Goal: Navigation & Orientation: Find specific page/section

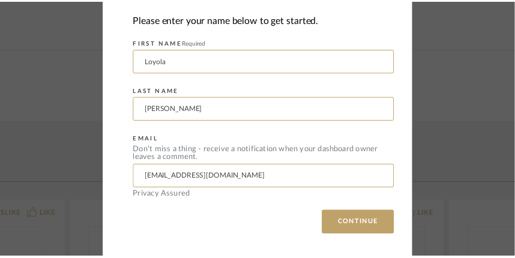
scroll to position [318, 0]
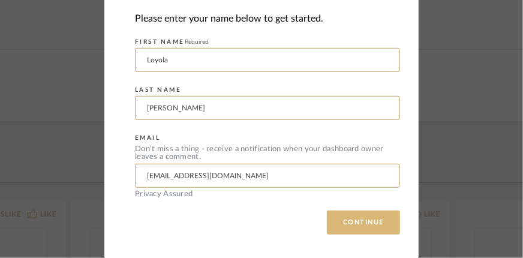
click at [354, 214] on button "CONTINUE" at bounding box center [363, 223] width 73 height 24
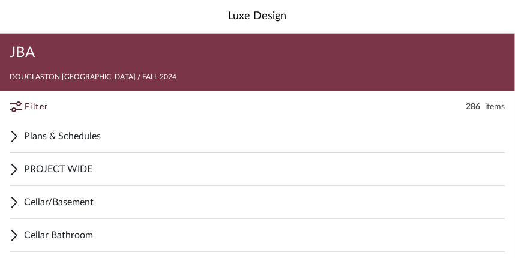
click at [95, 134] on span "Plans & Schedules" at bounding box center [264, 136] width 481 height 14
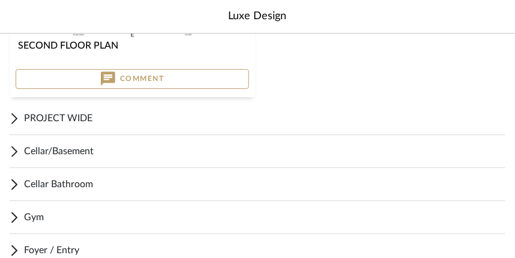
scroll to position [637, 0]
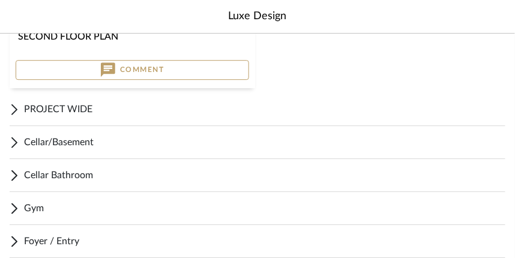
click at [48, 110] on span "PROJECT WIDE" at bounding box center [264, 109] width 481 height 14
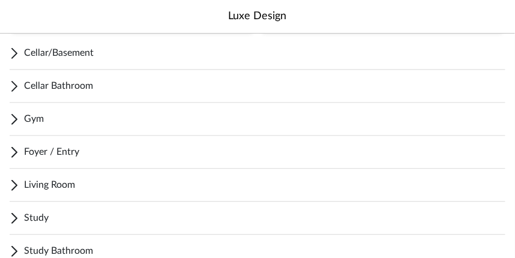
scroll to position [1316, 0]
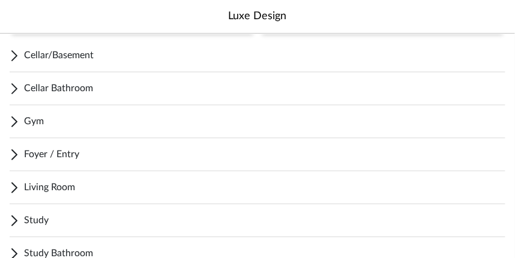
click at [64, 150] on span "Foyer / Entry" at bounding box center [264, 154] width 481 height 14
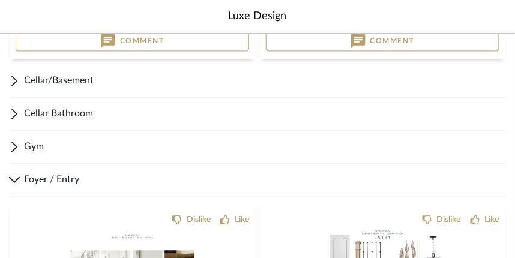
scroll to position [1317, 0]
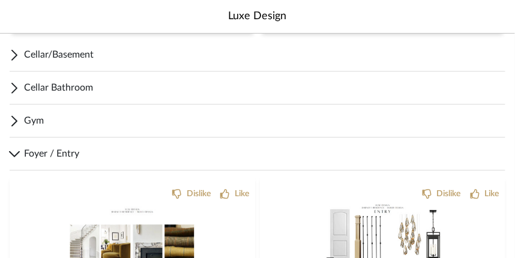
click at [74, 163] on div "Foyer / Entry" at bounding box center [258, 153] width 496 height 33
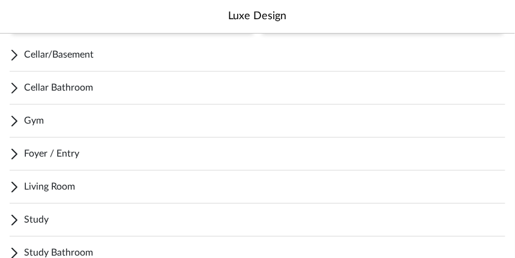
scroll to position [1395, 0]
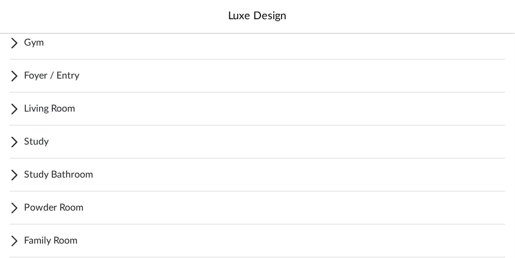
click at [57, 99] on div "Living Room" at bounding box center [258, 108] width 496 height 33
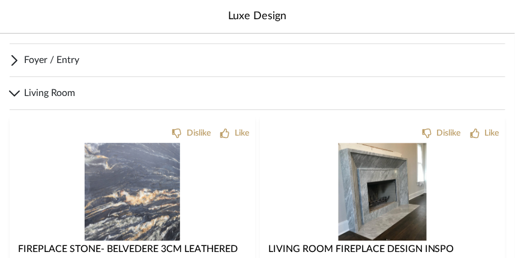
scroll to position [1410, 0]
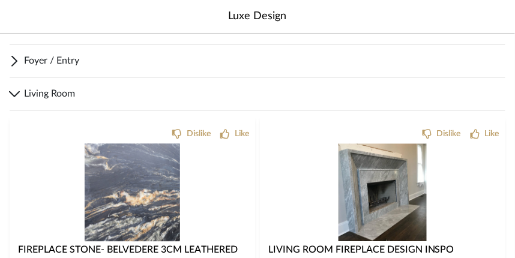
click at [50, 100] on span "Living Room" at bounding box center [264, 93] width 481 height 14
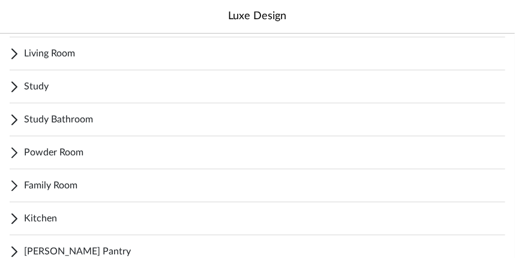
scroll to position [1456, 0]
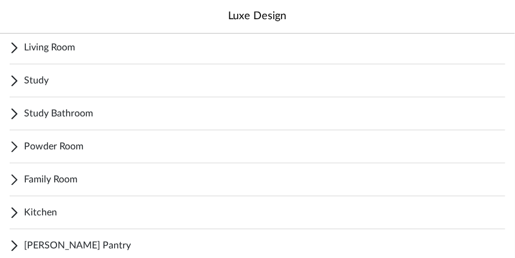
click at [47, 112] on span "Study Bathroom" at bounding box center [264, 113] width 481 height 14
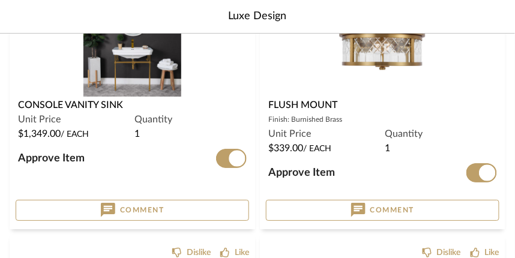
scroll to position [1621, 0]
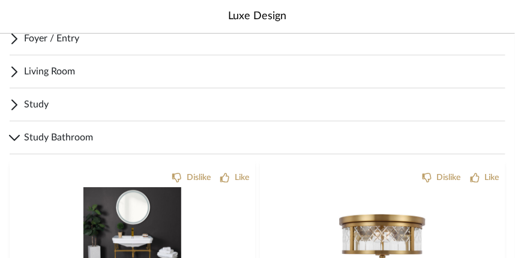
click at [59, 131] on span "Study Bathroom" at bounding box center [264, 137] width 481 height 14
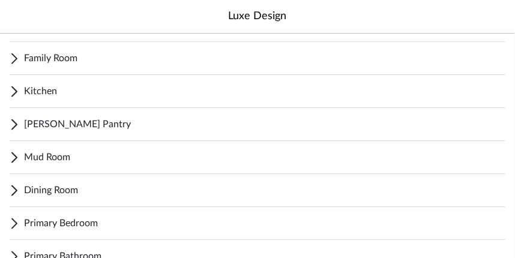
scroll to position [1586, 0]
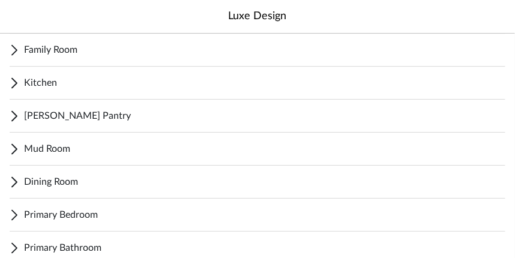
click at [49, 124] on div "[PERSON_NAME] Pantry" at bounding box center [258, 116] width 496 height 33
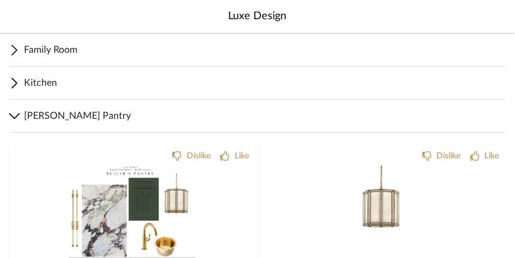
click at [49, 124] on div "[PERSON_NAME] Pantry" at bounding box center [258, 116] width 496 height 33
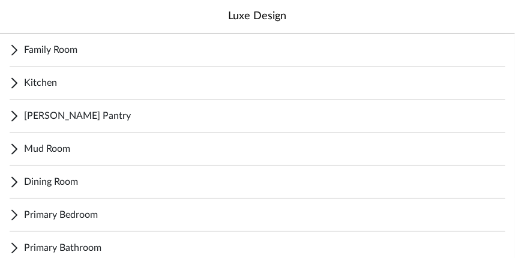
click at [47, 120] on span "[PERSON_NAME] Pantry" at bounding box center [264, 116] width 481 height 14
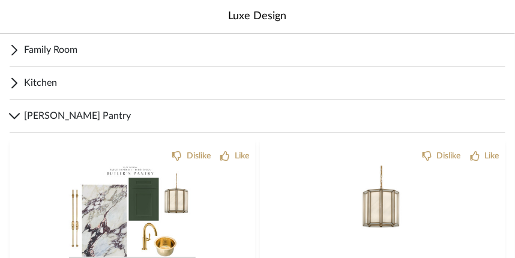
click at [47, 120] on span "[PERSON_NAME] Pantry" at bounding box center [264, 116] width 481 height 14
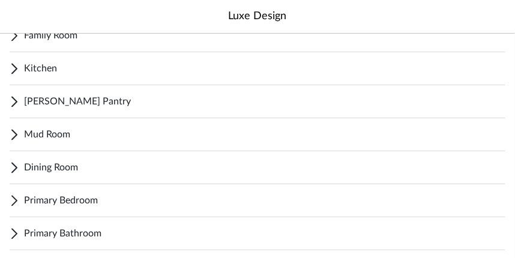
scroll to position [1601, 0]
click at [59, 100] on span "[PERSON_NAME] Pantry" at bounding box center [264, 101] width 481 height 14
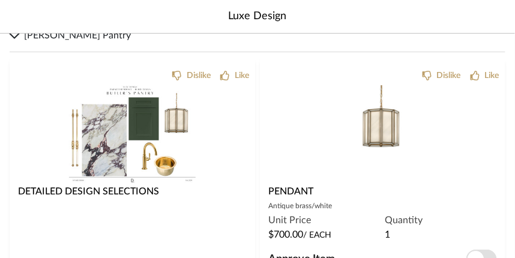
scroll to position [1667, 0]
click at [62, 32] on div "Luxe Design" at bounding box center [257, 17] width 515 height 34
click at [23, 40] on div "[PERSON_NAME] Pantry" at bounding box center [258, 35] width 496 height 33
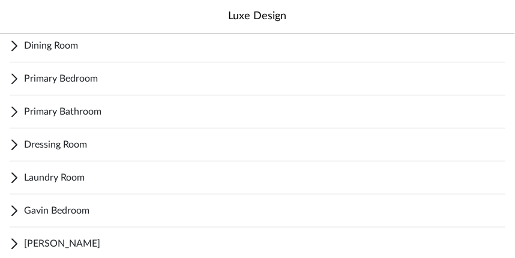
scroll to position [1723, 0]
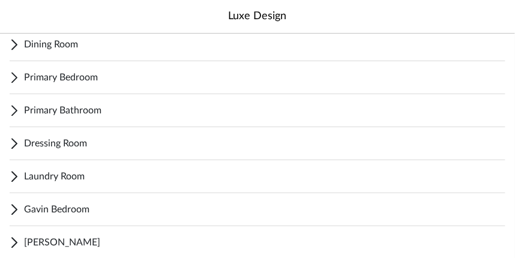
click at [48, 138] on span "Dressing Room" at bounding box center [264, 143] width 481 height 14
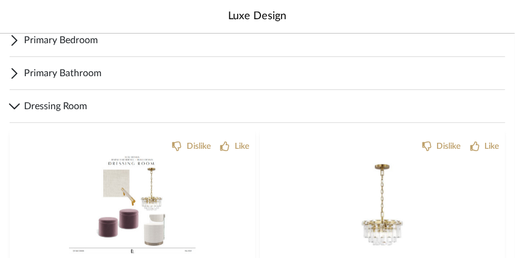
scroll to position [1768, 0]
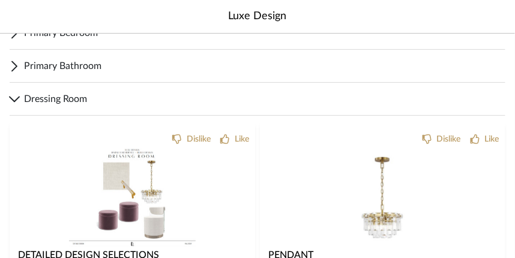
click at [21, 97] on div "Dressing Room" at bounding box center [258, 99] width 496 height 33
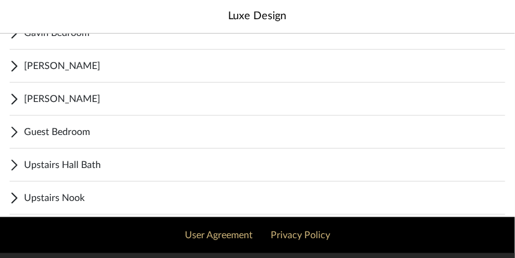
scroll to position [1900, 0]
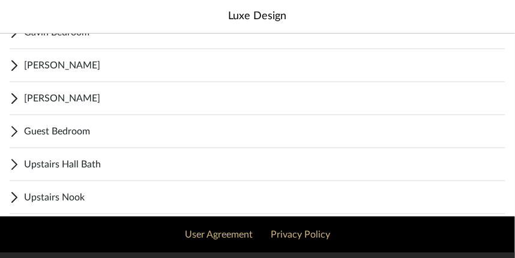
click at [52, 141] on div "Guest Bedroom" at bounding box center [258, 131] width 496 height 33
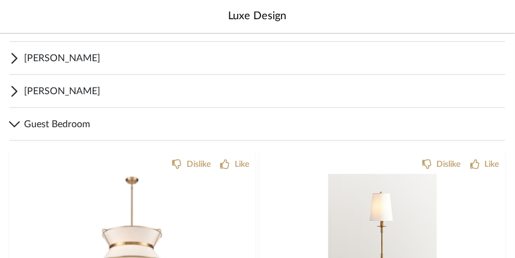
scroll to position [1918, 0]
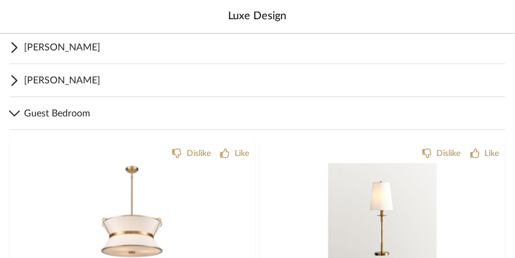
click at [47, 109] on span "Guest Bedroom" at bounding box center [264, 113] width 481 height 14
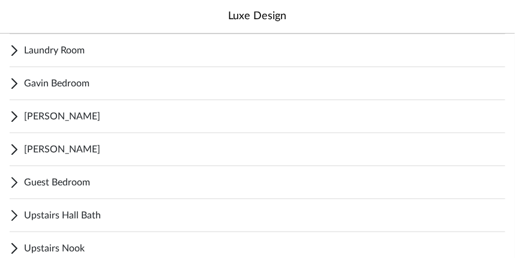
scroll to position [1833, 0]
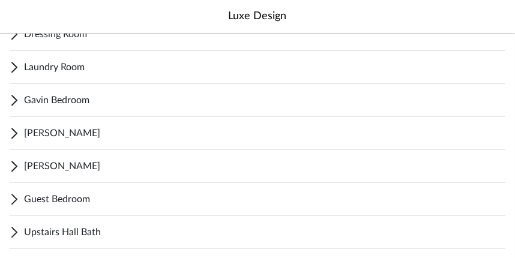
click at [44, 176] on div "[PERSON_NAME]" at bounding box center [258, 166] width 496 height 33
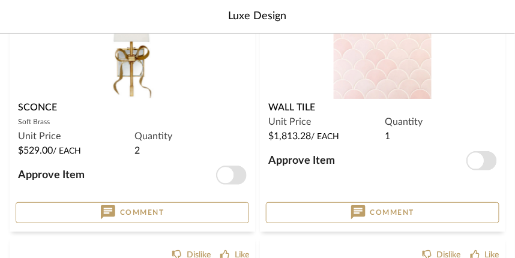
scroll to position [2559, 0]
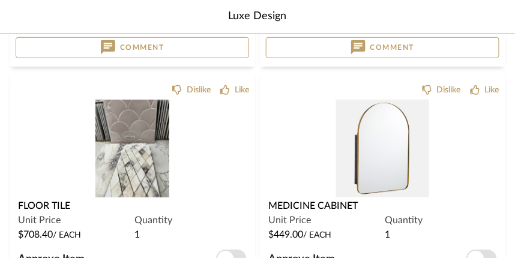
click at [85, 203] on div "Floor Tile" at bounding box center [132, 206] width 229 height 14
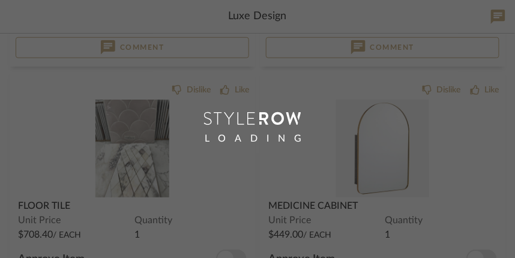
scroll to position [2777, 0]
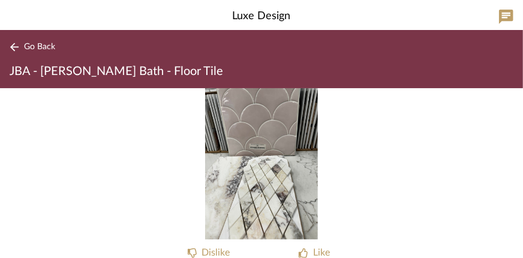
click at [117, 226] on div "0" at bounding box center [261, 163] width 523 height 151
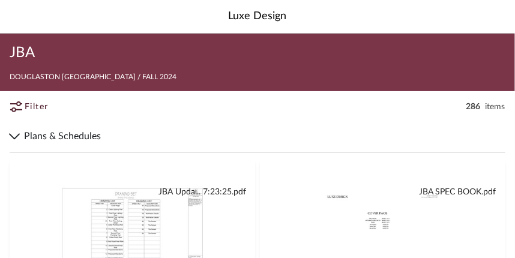
click at [52, 136] on span "Plans & Schedules" at bounding box center [264, 136] width 481 height 14
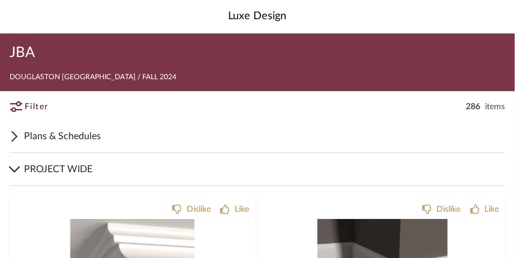
click at [43, 170] on span "PROJECT WIDE" at bounding box center [264, 169] width 481 height 14
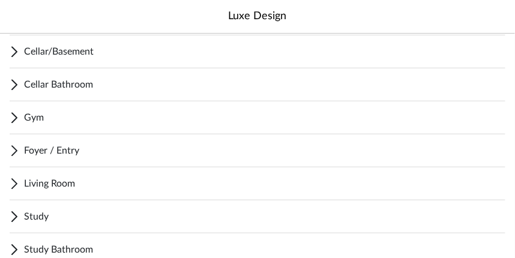
scroll to position [149, 0]
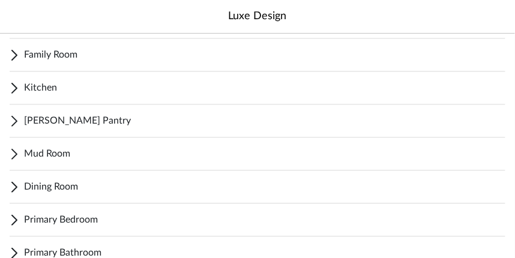
click at [95, 204] on div "Primary Bedroom" at bounding box center [258, 220] width 496 height 33
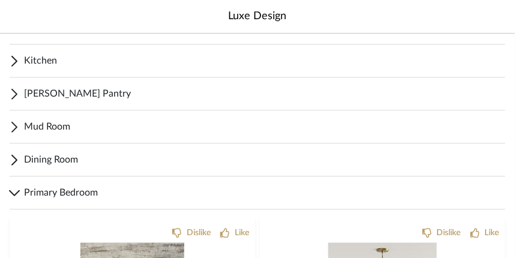
scroll to position [450, 0]
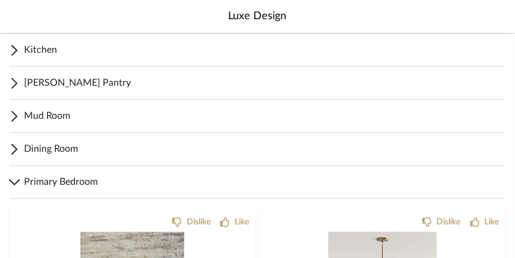
click at [85, 185] on span "Primary Bedroom" at bounding box center [264, 182] width 481 height 14
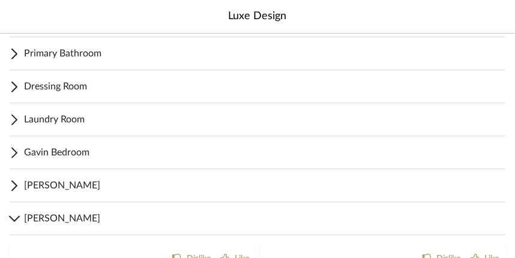
scroll to position [631, 0]
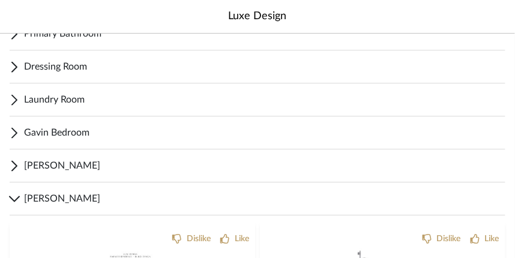
click at [78, 168] on span "[PERSON_NAME]" at bounding box center [264, 165] width 481 height 14
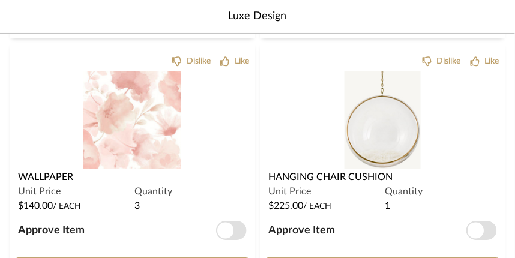
scroll to position [3223, 0]
click at [128, 122] on img "0" at bounding box center [132, 119] width 98 height 98
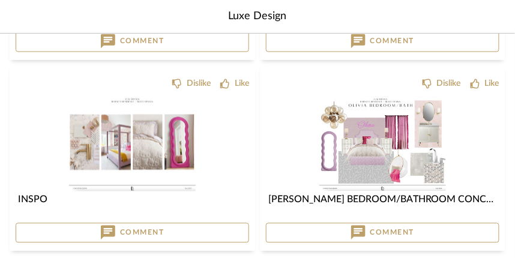
scroll to position [1290, 0]
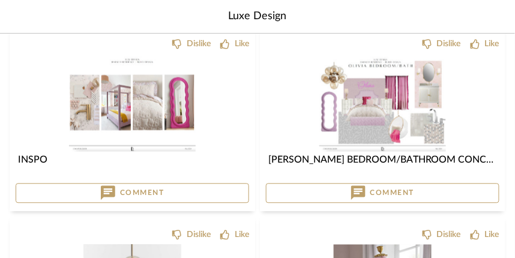
click at [368, 116] on img "0" at bounding box center [382, 103] width 127 height 98
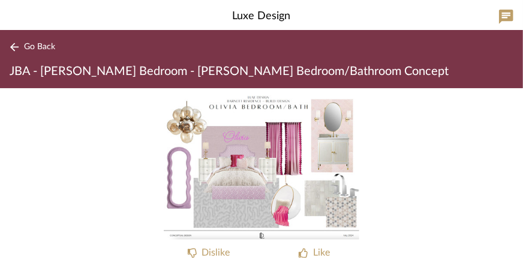
drag, startPoint x: 368, startPoint y: 116, endPoint x: 336, endPoint y: 142, distance: 41.3
click at [336, 142] on div "0" at bounding box center [261, 163] width 523 height 151
